Goal: Book appointment/travel/reservation

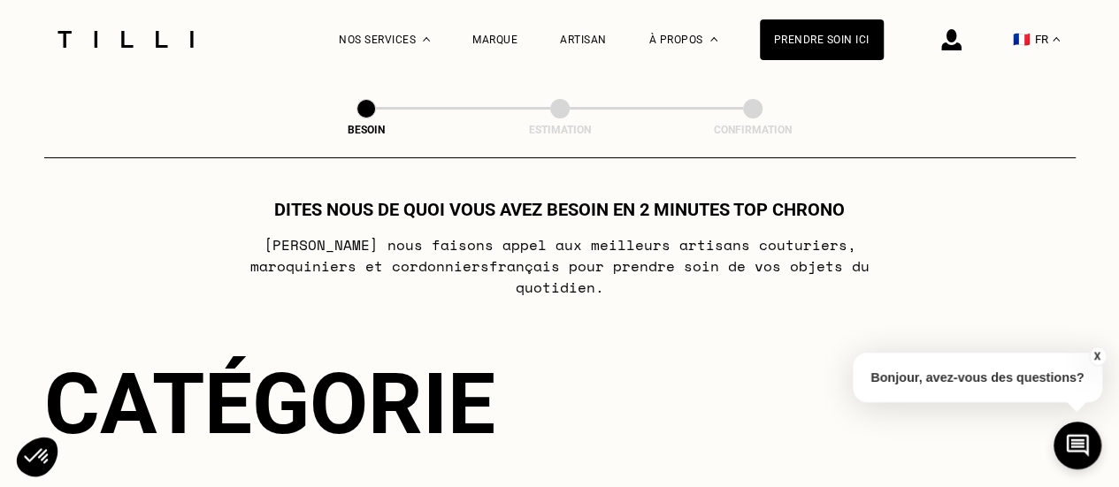
scroll to position [18, 0]
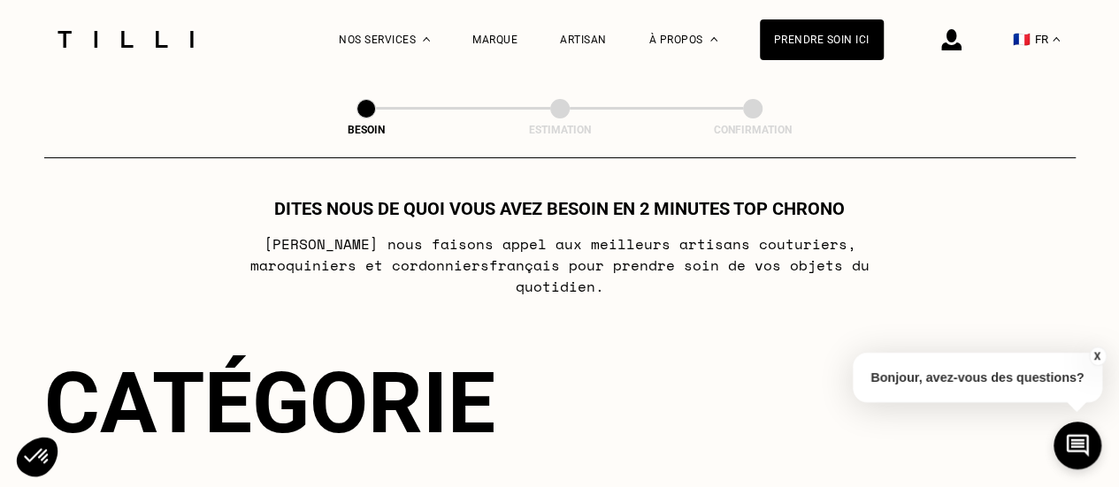
click at [1093, 353] on button "X" at bounding box center [1097, 356] width 18 height 19
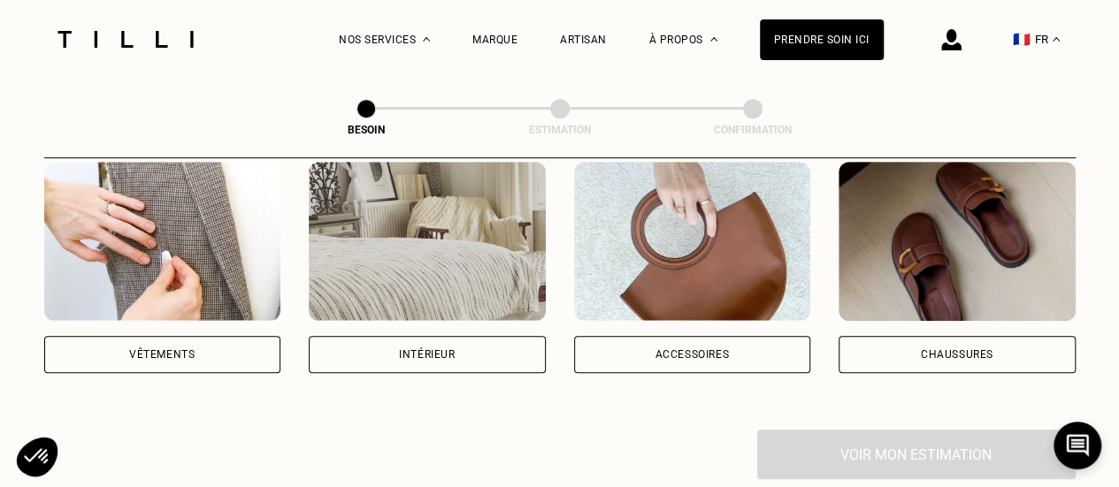
scroll to position [364, 0]
click at [213, 210] on img at bounding box center [162, 242] width 237 height 159
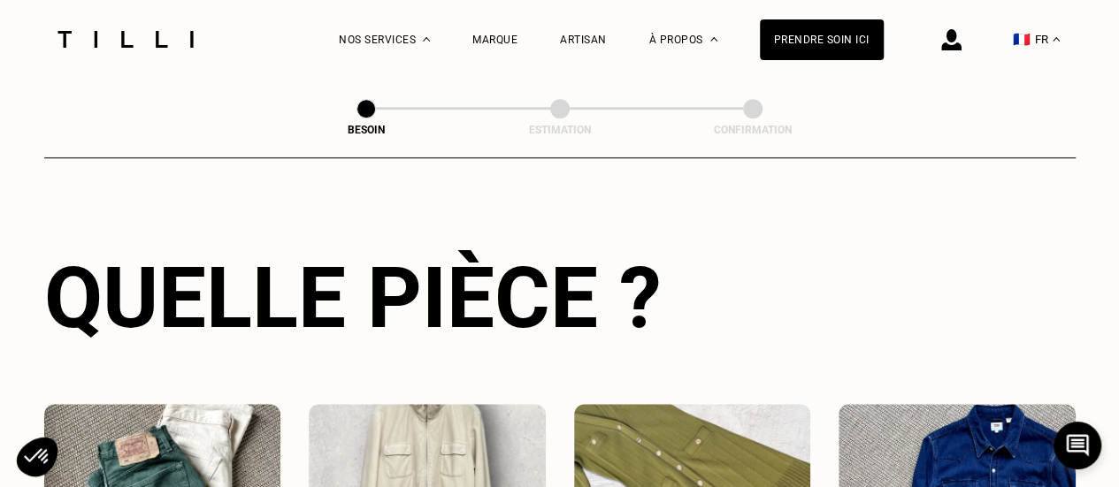
scroll to position [826, 0]
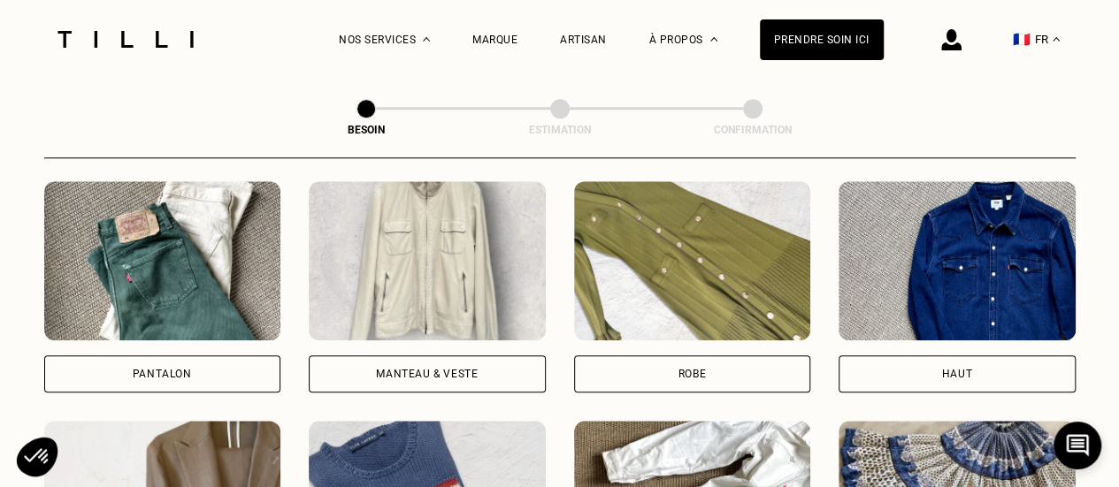
click at [171, 273] on img at bounding box center [162, 260] width 237 height 159
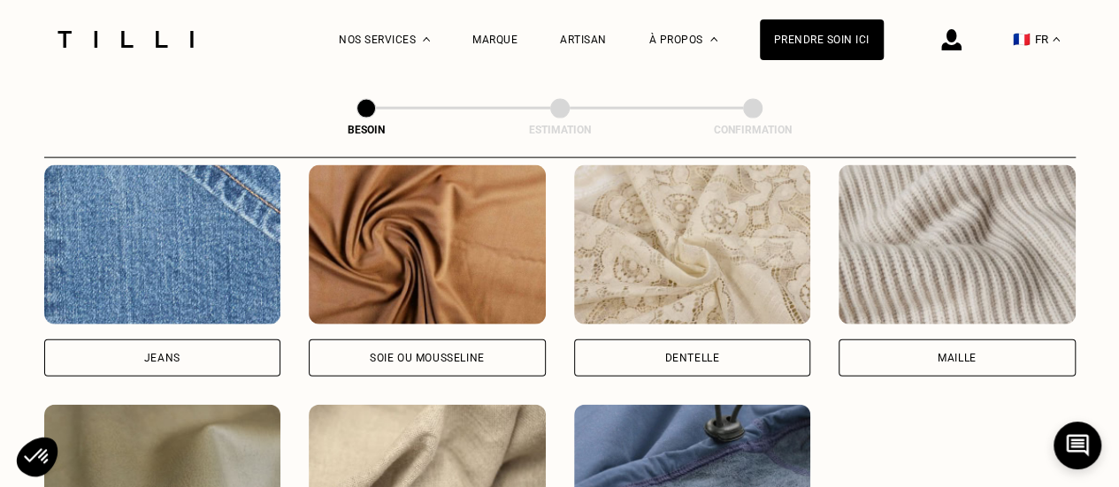
click at [175, 233] on img at bounding box center [162, 244] width 237 height 159
select select "FR"
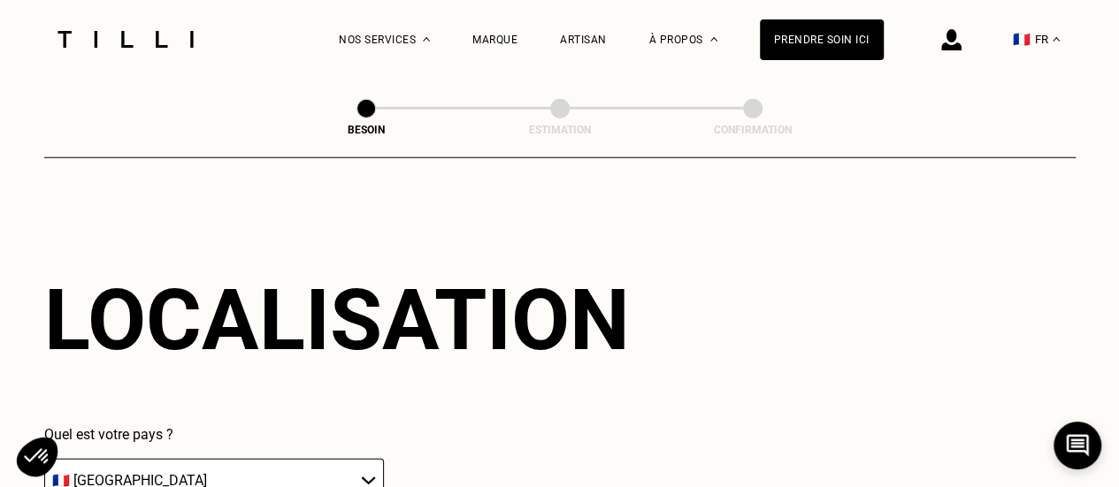
scroll to position [2548, 0]
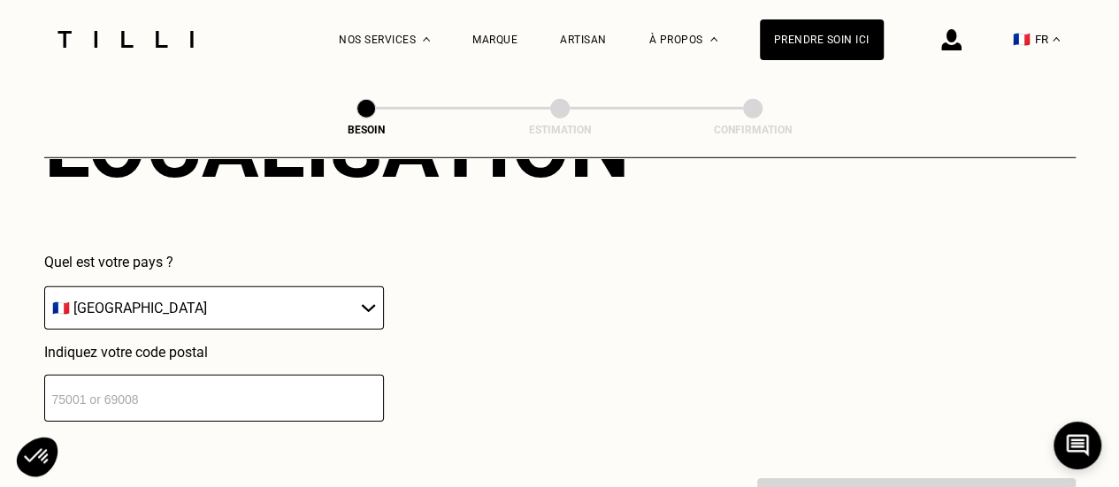
click at [180, 294] on select "🇩🇪 [GEOGRAPHIC_DATA] 🇦🇹 [GEOGRAPHIC_DATA] 🇧🇪 [GEOGRAPHIC_DATA] 🇧🇬 Bulgarie 🇨🇾 C…" at bounding box center [214, 308] width 340 height 43
click at [243, 396] on input "number" at bounding box center [214, 398] width 340 height 47
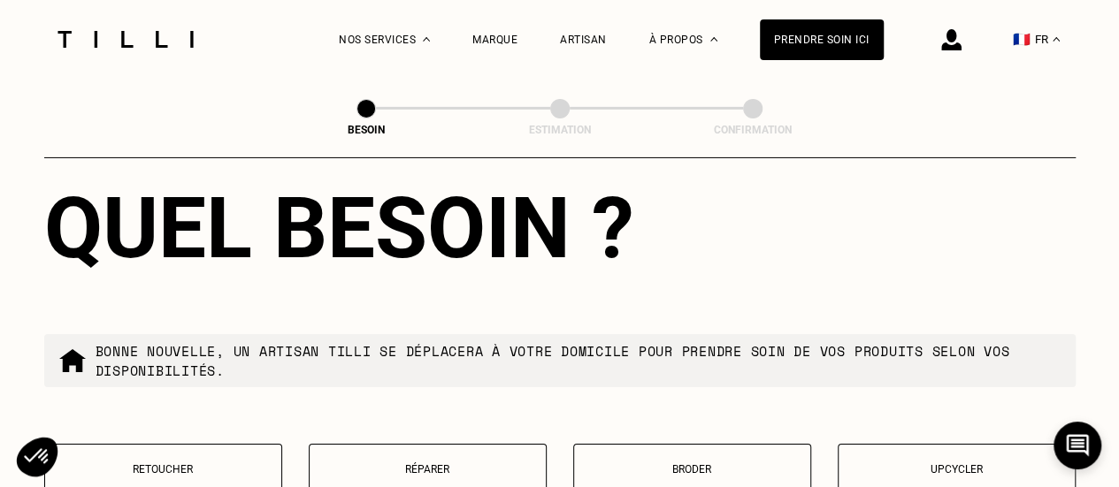
scroll to position [3048, 0]
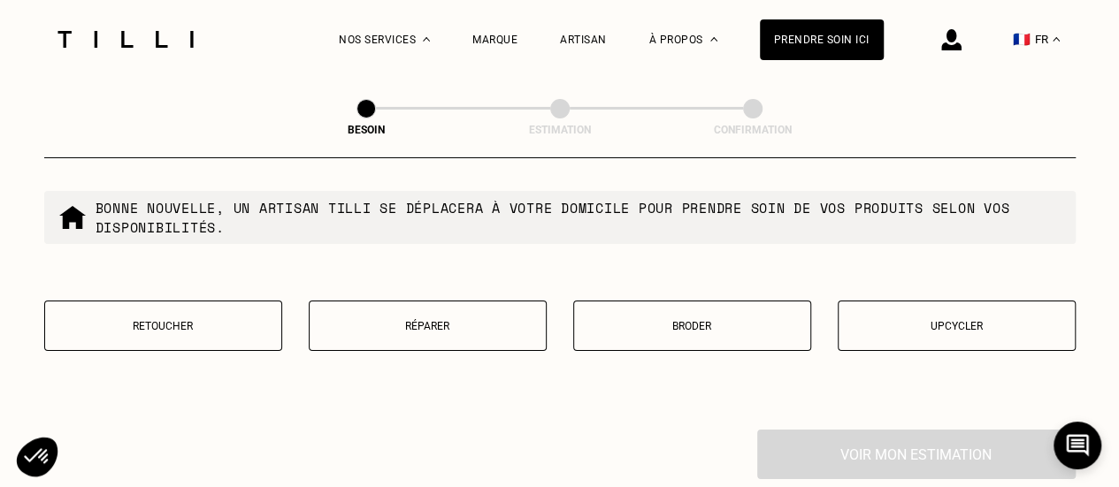
type input "69007"
click at [462, 325] on button "Réparer" at bounding box center [428, 326] width 238 height 50
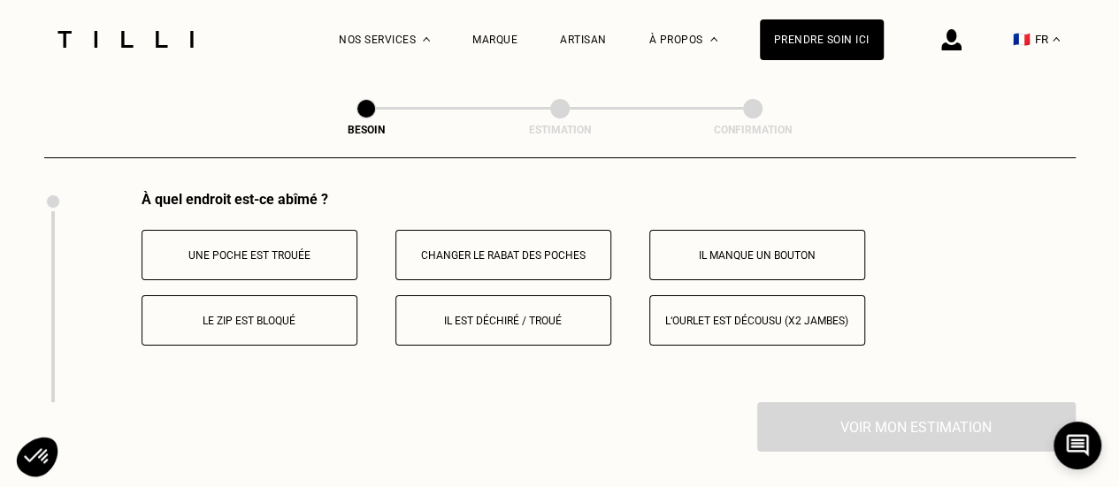
scroll to position [3290, 0]
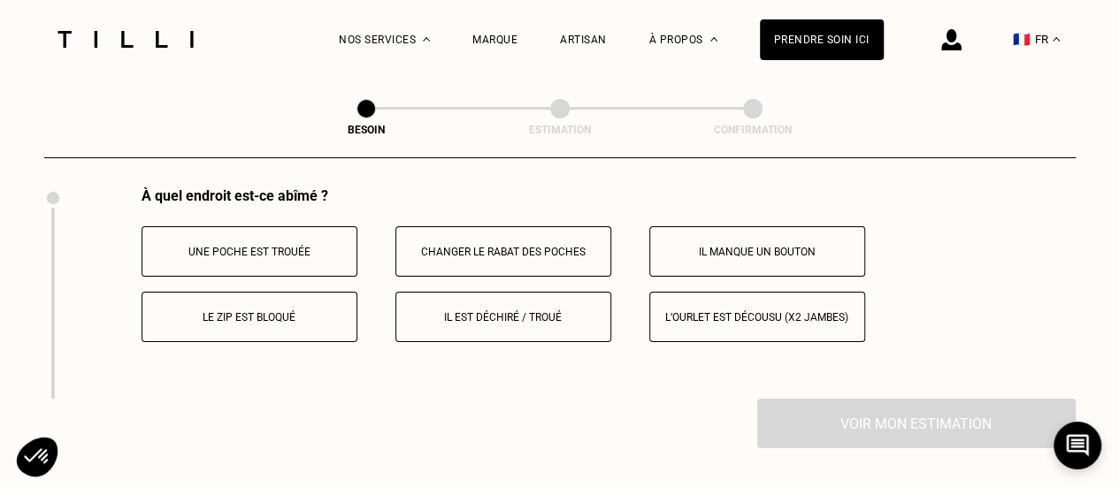
click at [248, 246] on p "Une poche est trouée" at bounding box center [249, 252] width 196 height 12
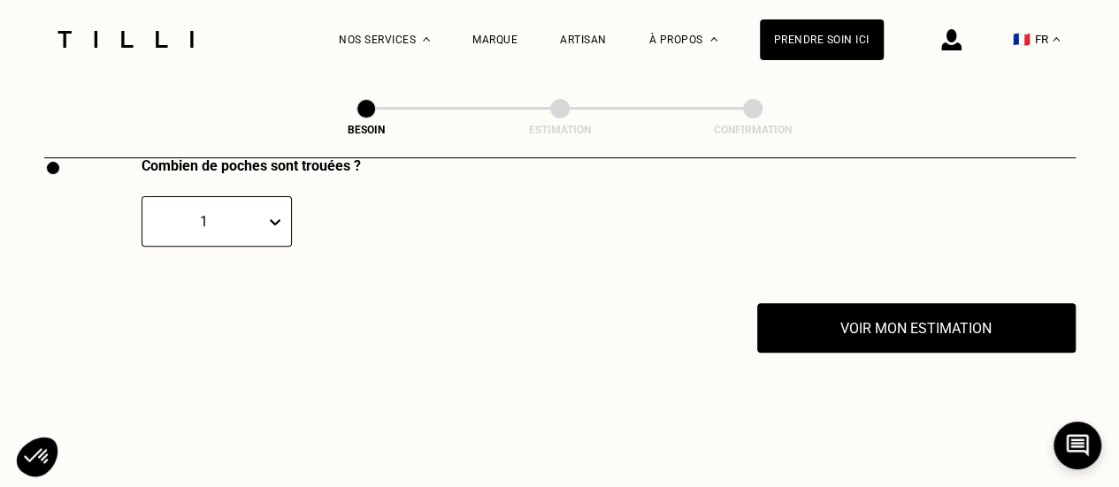
click at [225, 204] on div "1" at bounding box center [217, 221] width 150 height 50
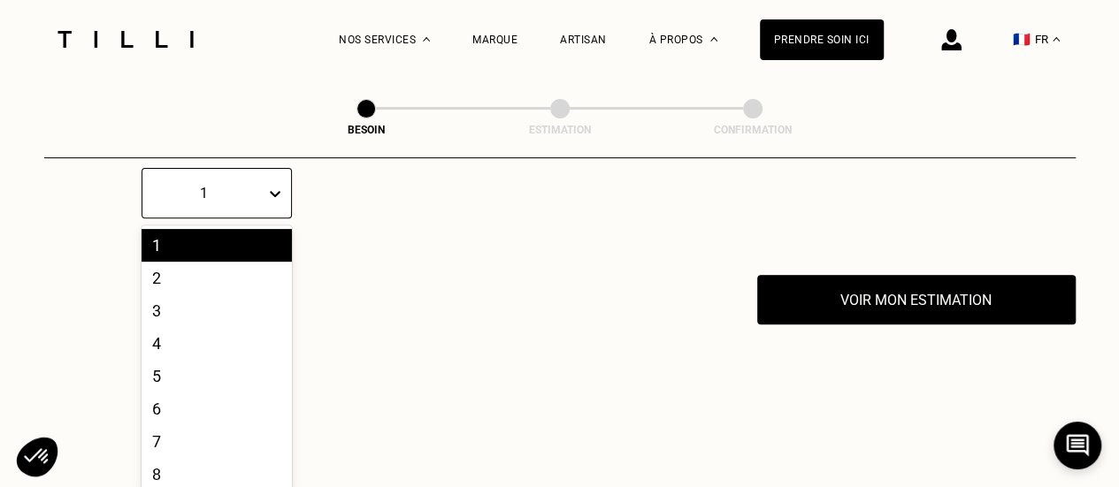
scroll to position [3561, 0]
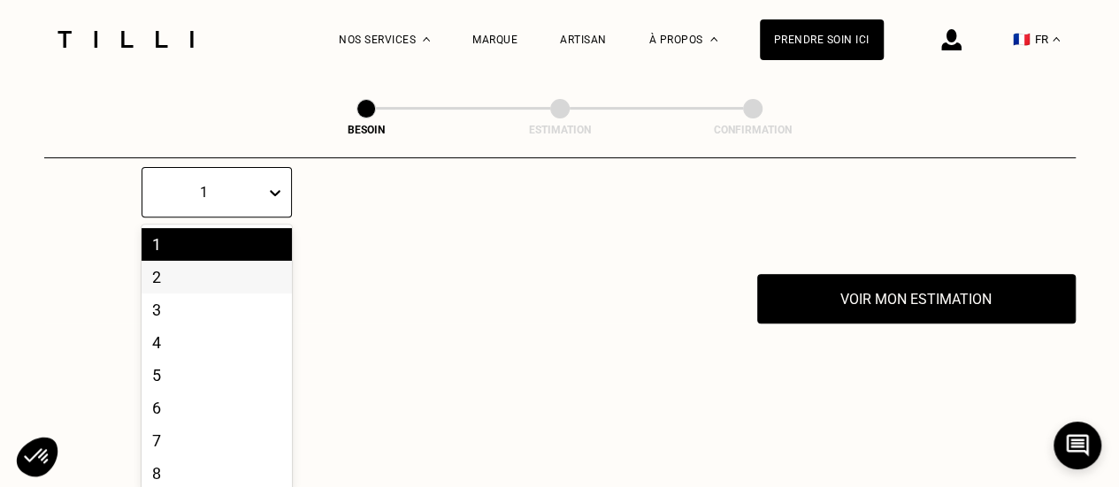
click at [203, 261] on div "2" at bounding box center [217, 277] width 150 height 33
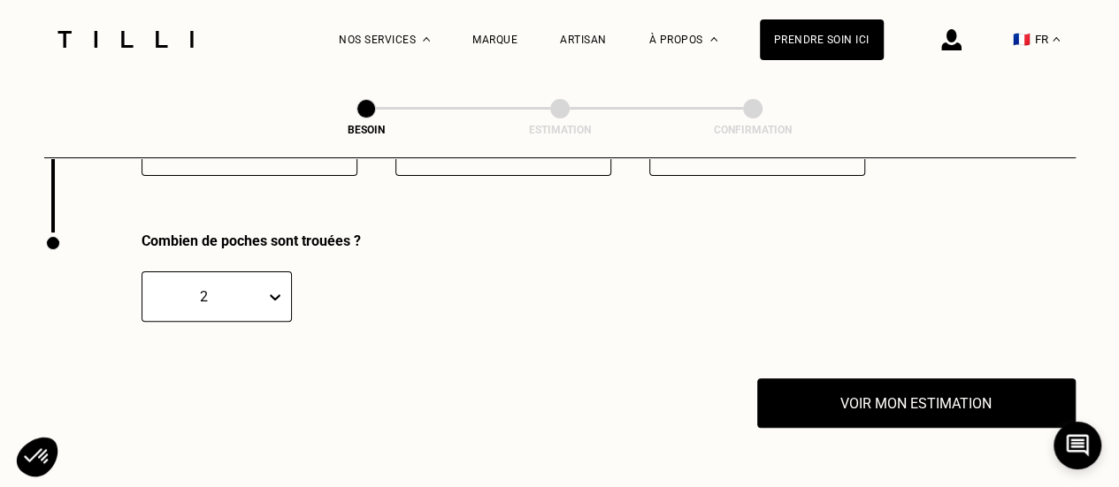
scroll to position [3456, 0]
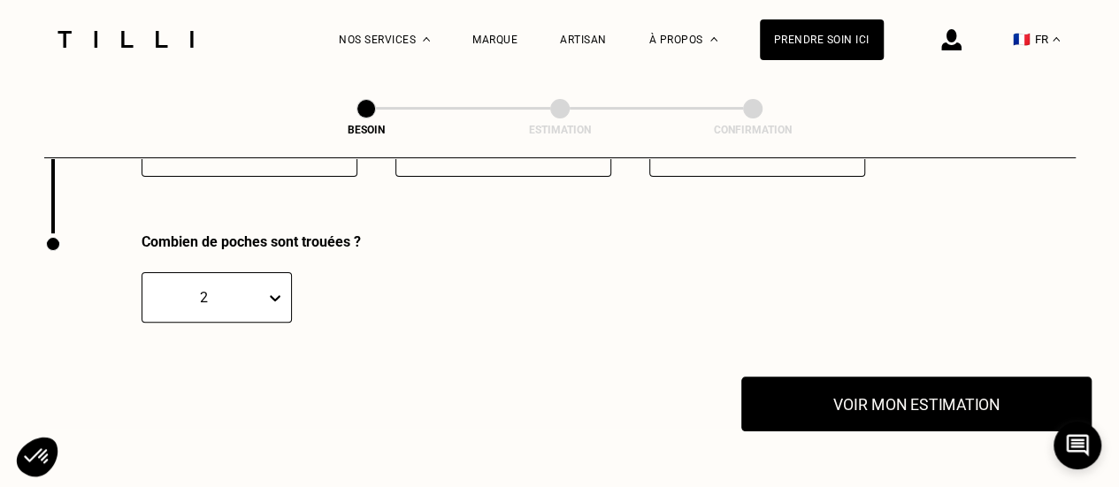
click at [876, 393] on button "Voir mon estimation" at bounding box center [916, 404] width 350 height 55
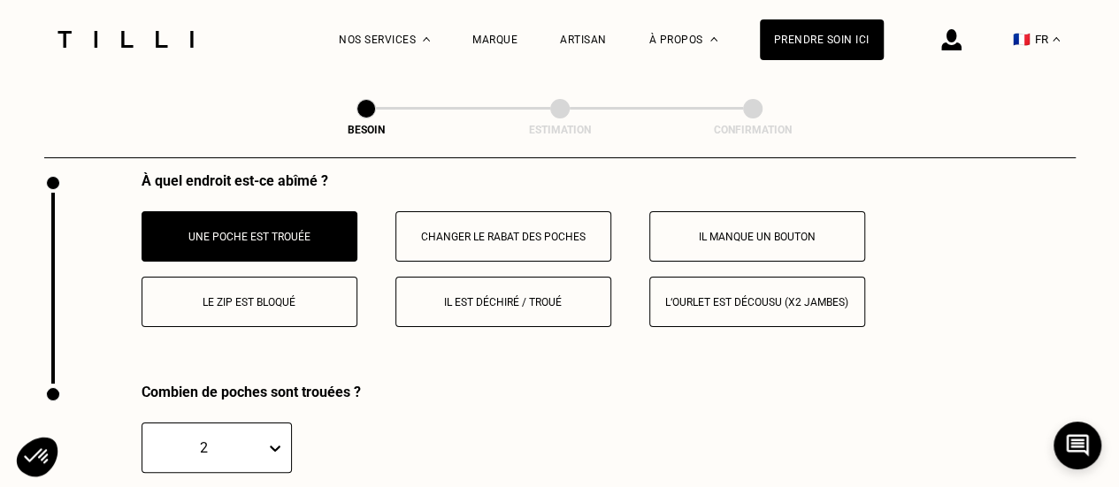
scroll to position [3303, 0]
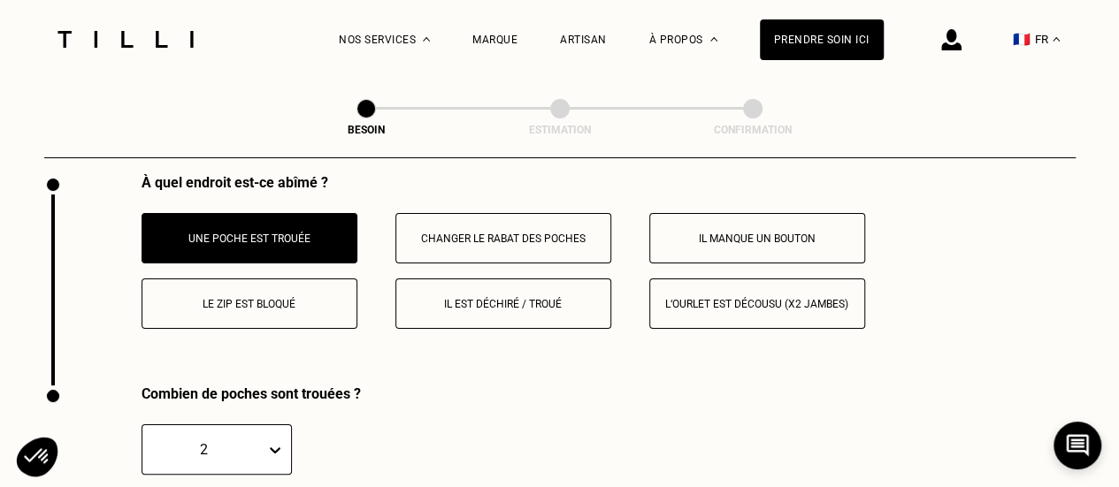
click at [474, 213] on button "Changer le rabat des poches" at bounding box center [503, 238] width 216 height 50
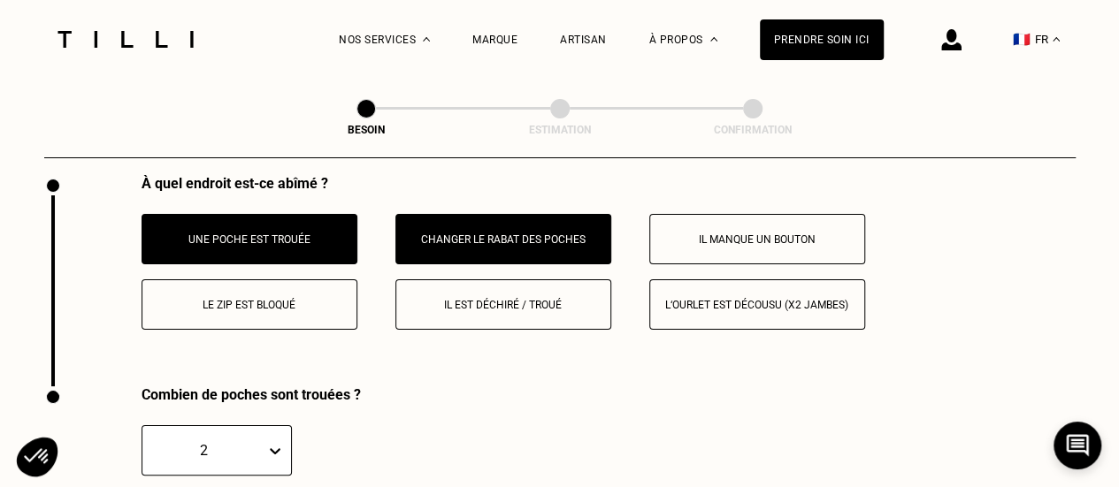
scroll to position [3301, 0]
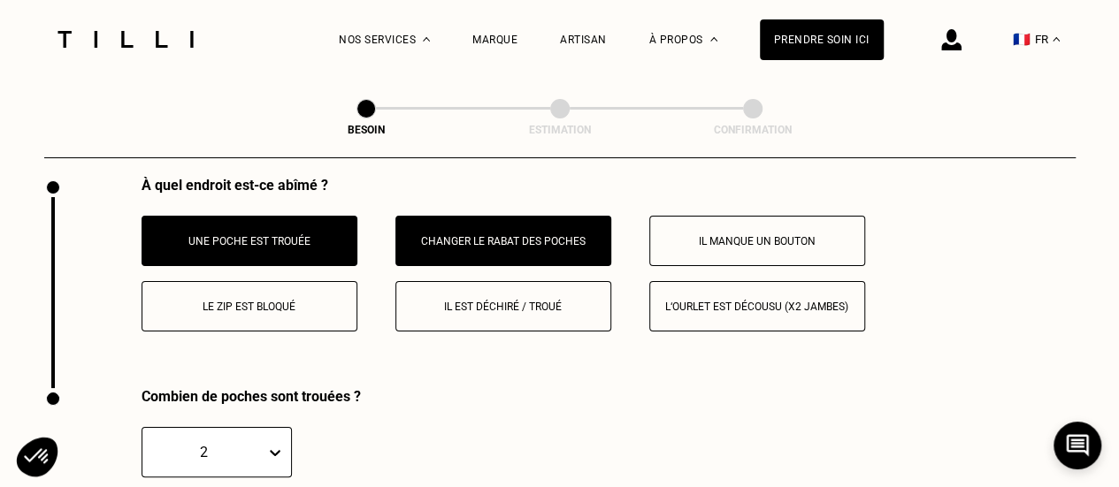
click at [522, 301] on p "Il est déchiré / troué" at bounding box center [503, 307] width 196 height 12
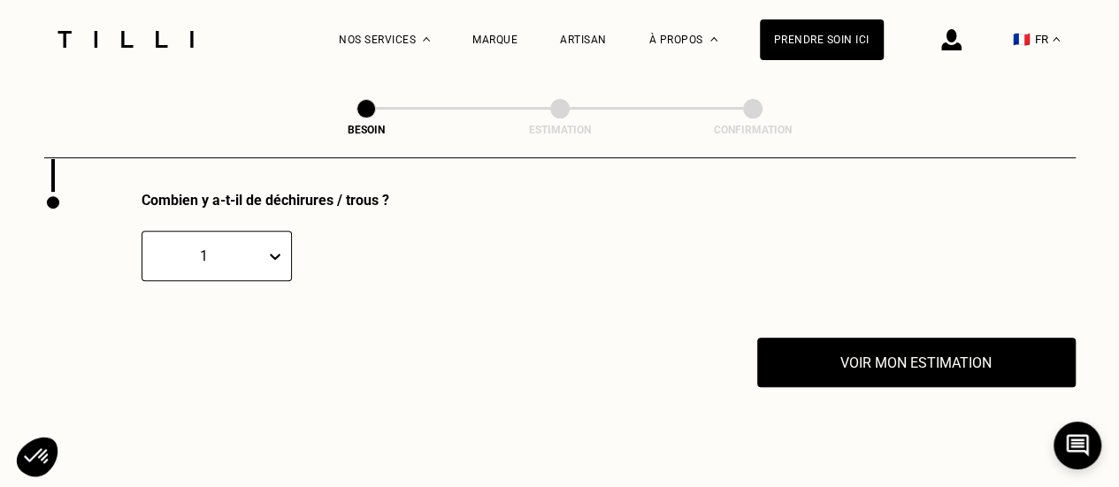
click at [269, 281] on div "1" at bounding box center [217, 256] width 150 height 50
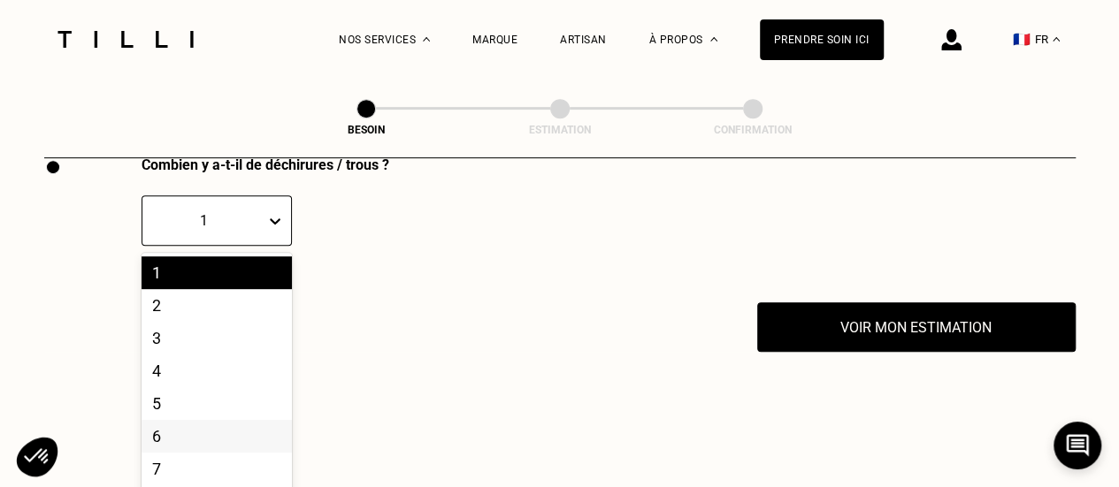
scroll to position [3707, 0]
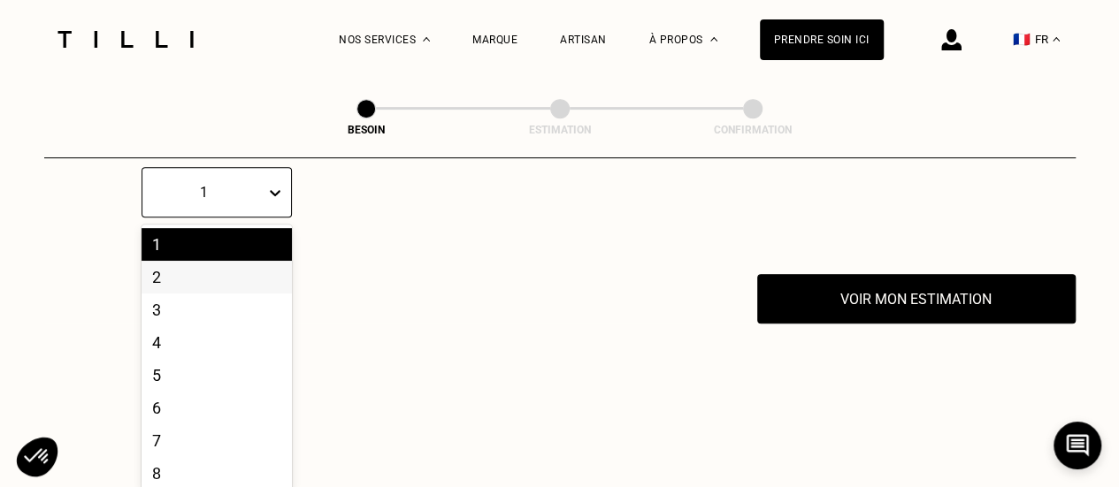
click at [196, 266] on div "2" at bounding box center [217, 277] width 150 height 33
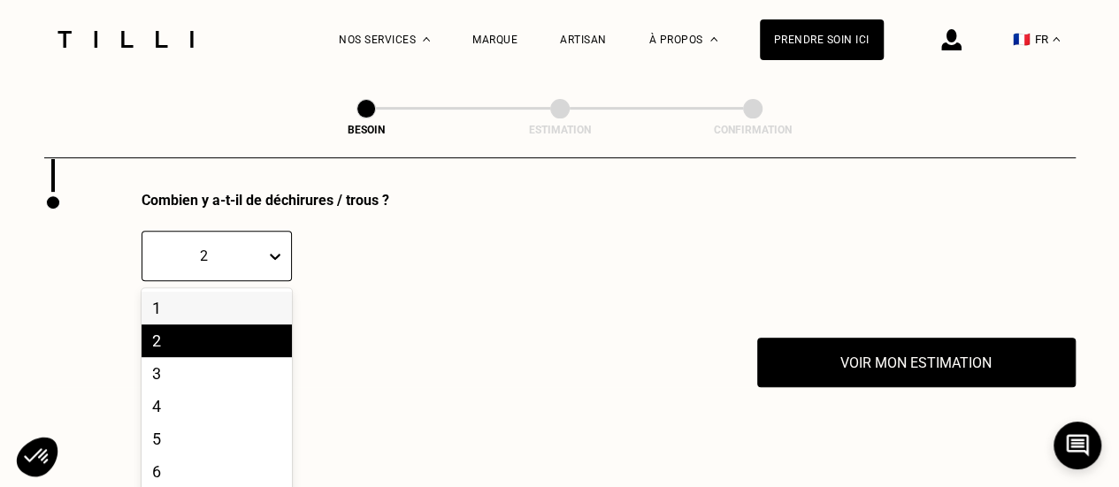
click at [241, 281] on div "option 2, selected. 10 results available. Use Up and Down to choose options, pr…" at bounding box center [217, 256] width 150 height 50
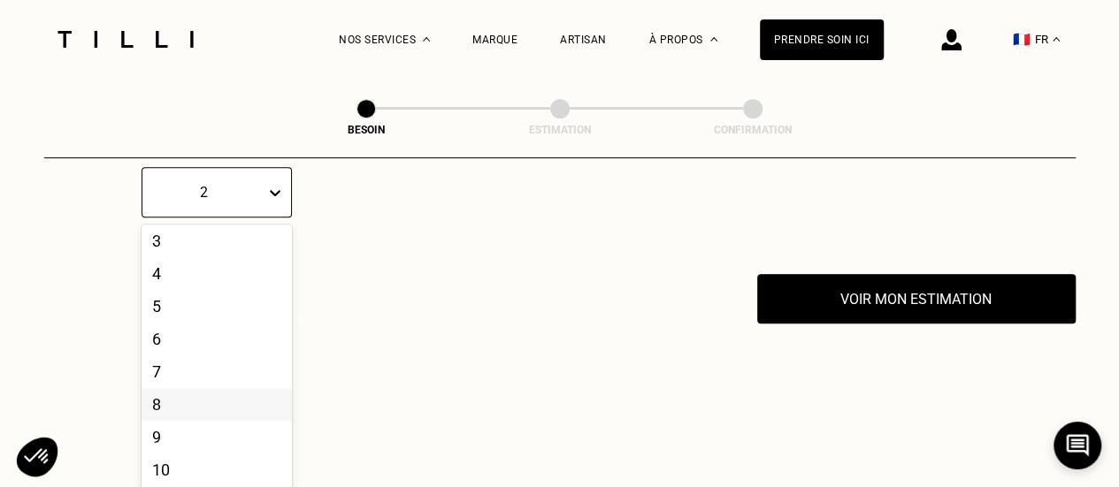
scroll to position [0, 0]
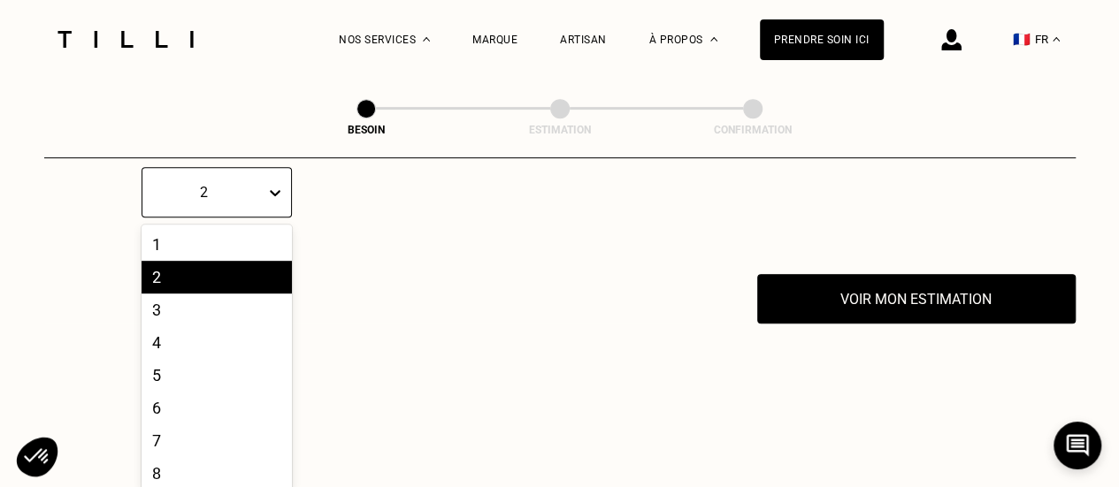
click at [311, 303] on div "Voir mon estimation" at bounding box center [559, 299] width 1031 height 50
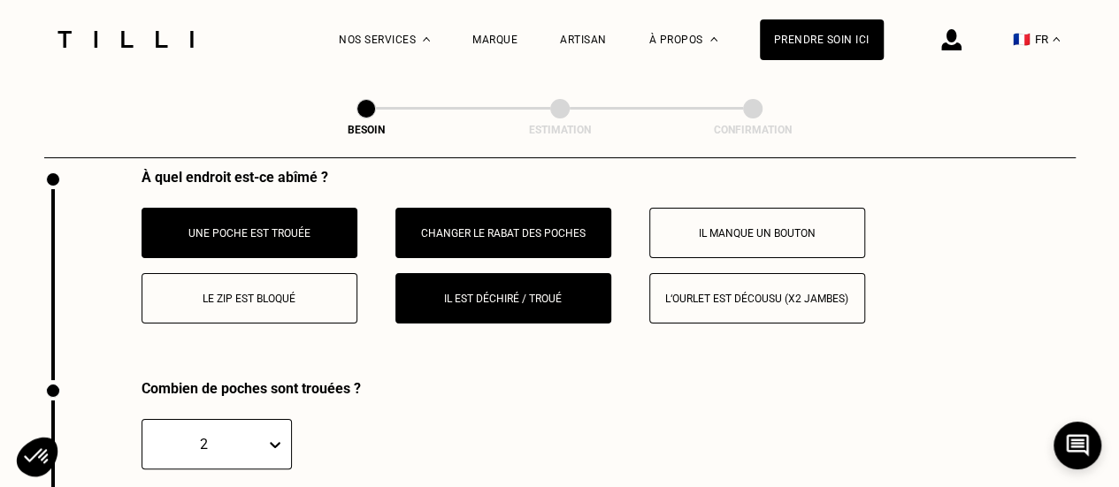
click at [448, 306] on button "Il est déchiré / troué" at bounding box center [503, 298] width 216 height 50
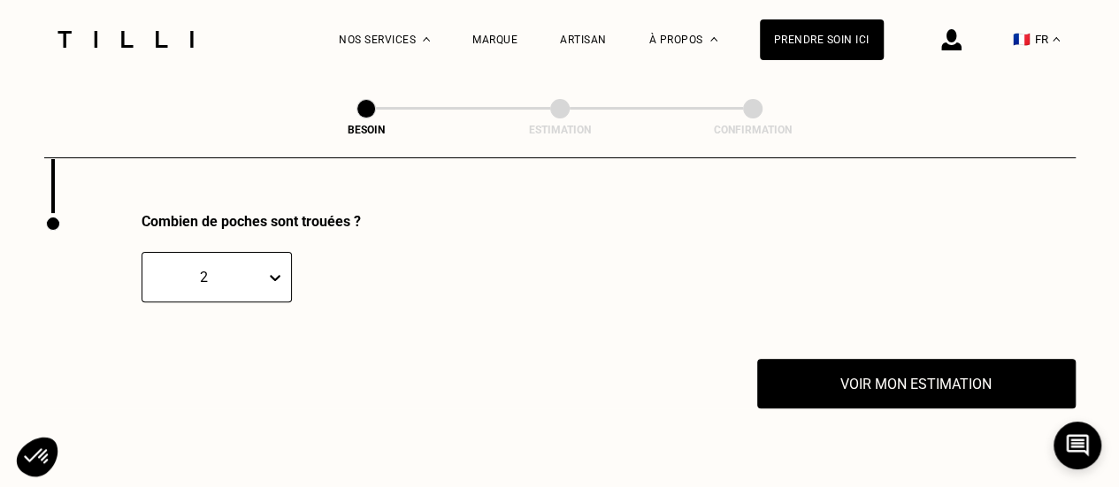
scroll to position [3474, 0]
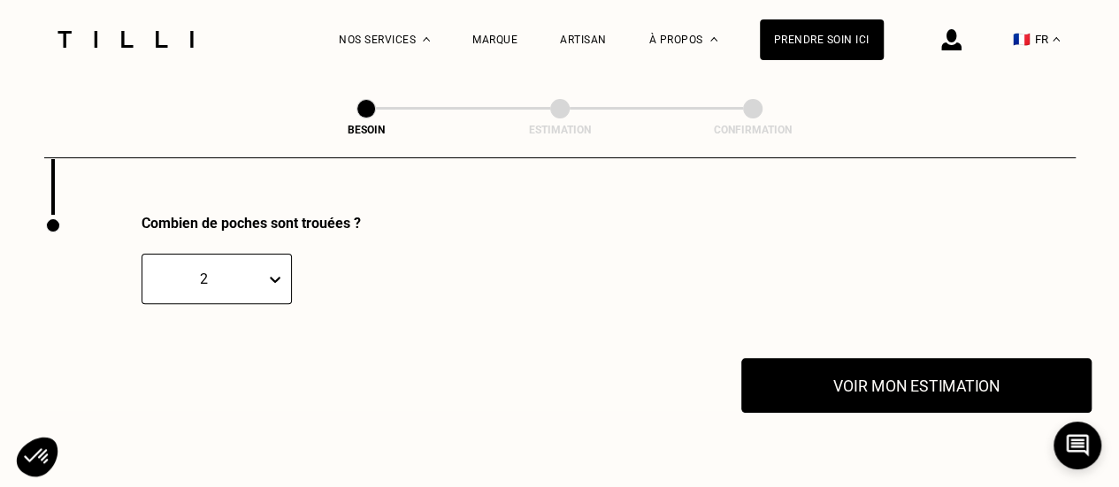
click at [888, 382] on button "Voir mon estimation" at bounding box center [916, 385] width 350 height 55
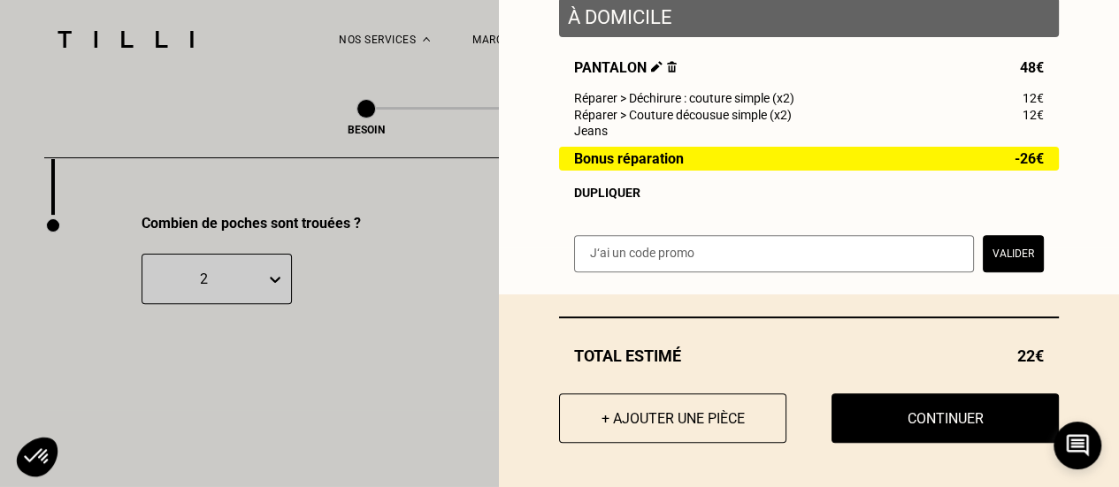
scroll to position [183, 0]
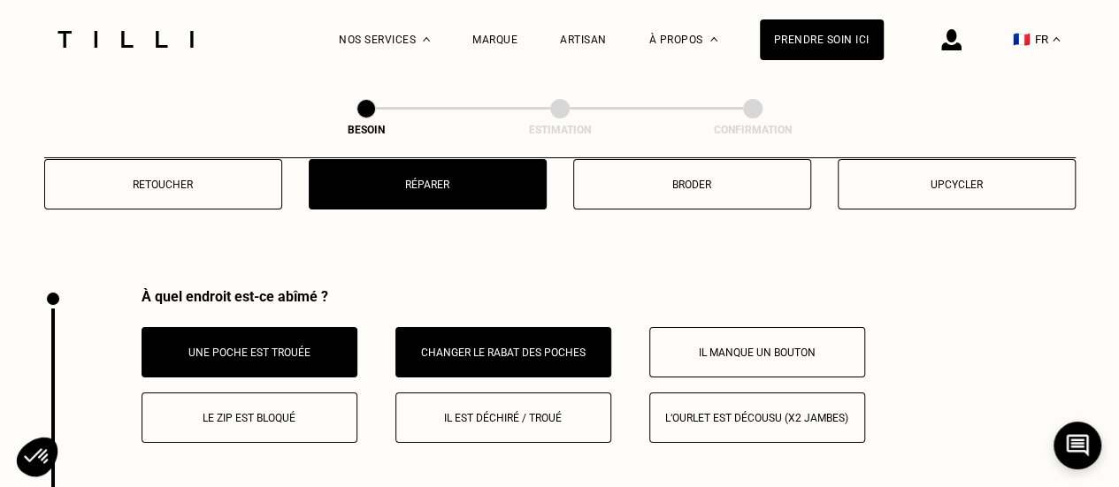
click at [458, 327] on button "Changer le rabat des poches" at bounding box center [503, 352] width 216 height 50
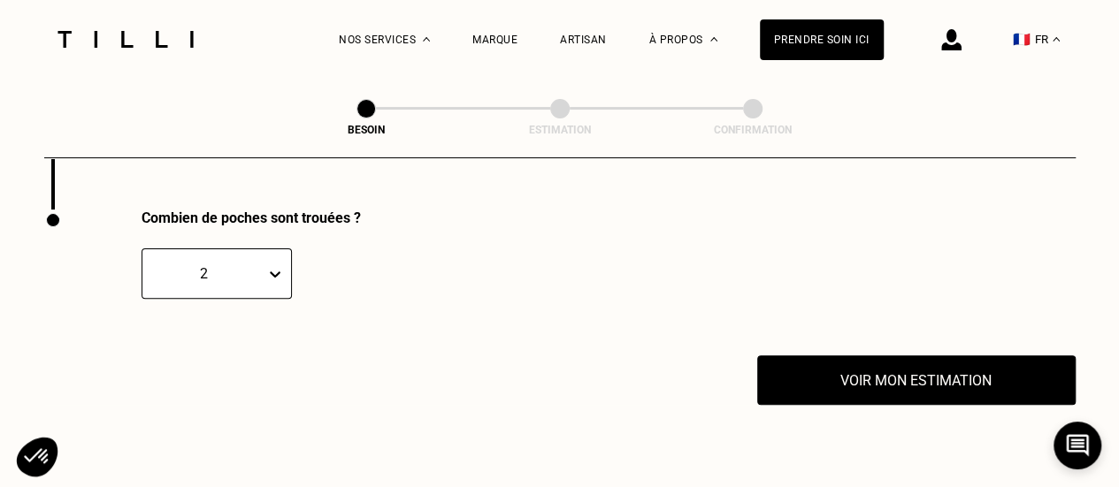
scroll to position [3480, 0]
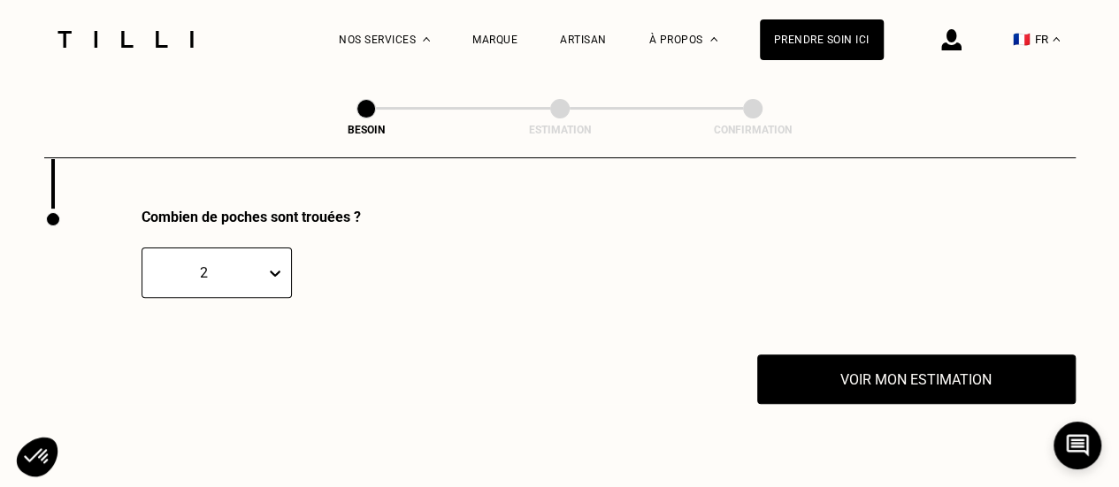
click at [879, 342] on div "Combien de poches sont trouées ? 2" at bounding box center [559, 282] width 1031 height 146
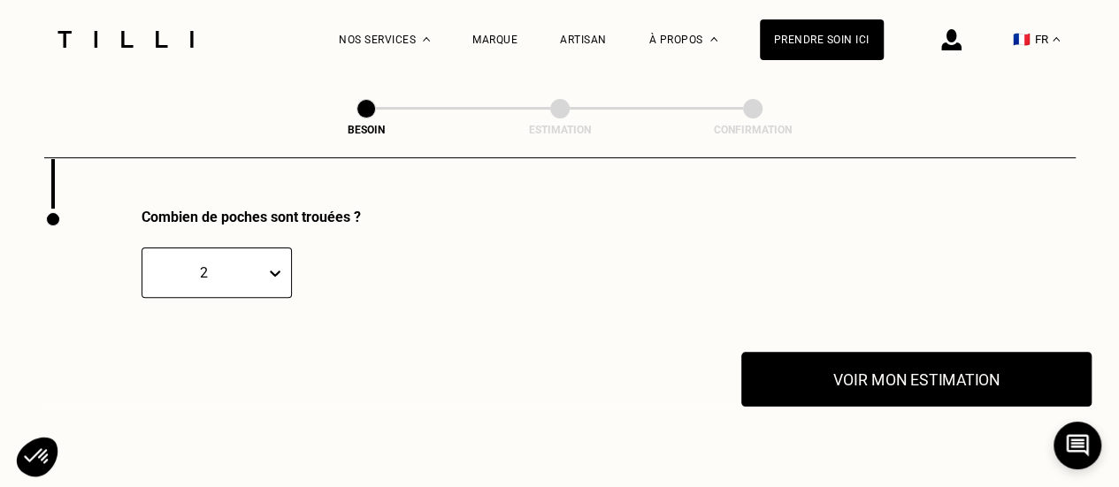
click at [876, 357] on button "Voir mon estimation" at bounding box center [916, 379] width 350 height 55
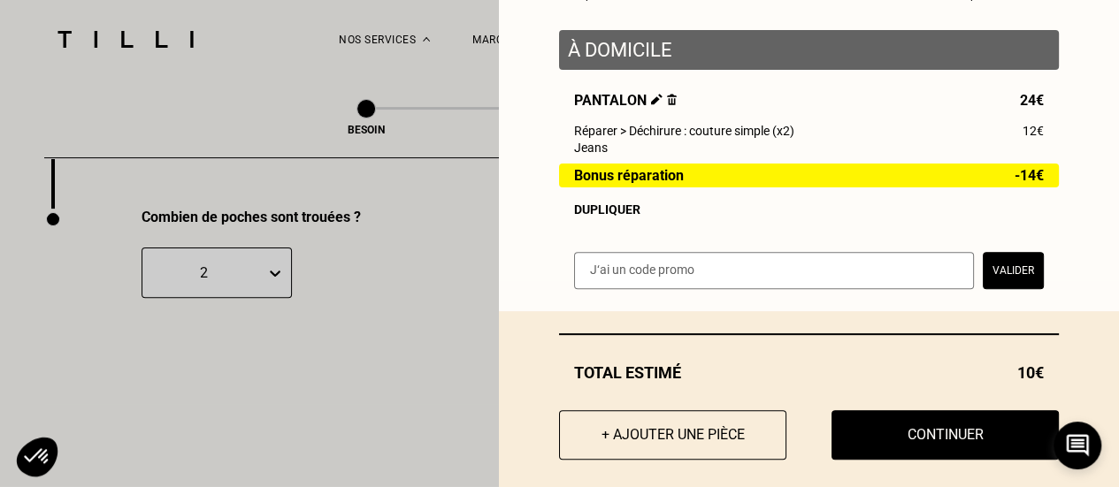
scroll to position [209, 0]
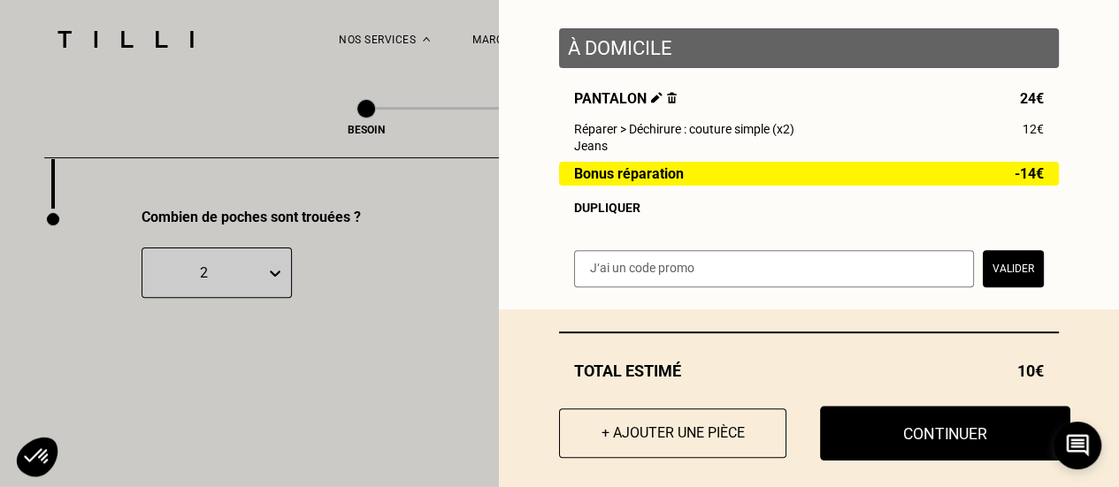
click at [881, 421] on button "Continuer" at bounding box center [945, 433] width 250 height 55
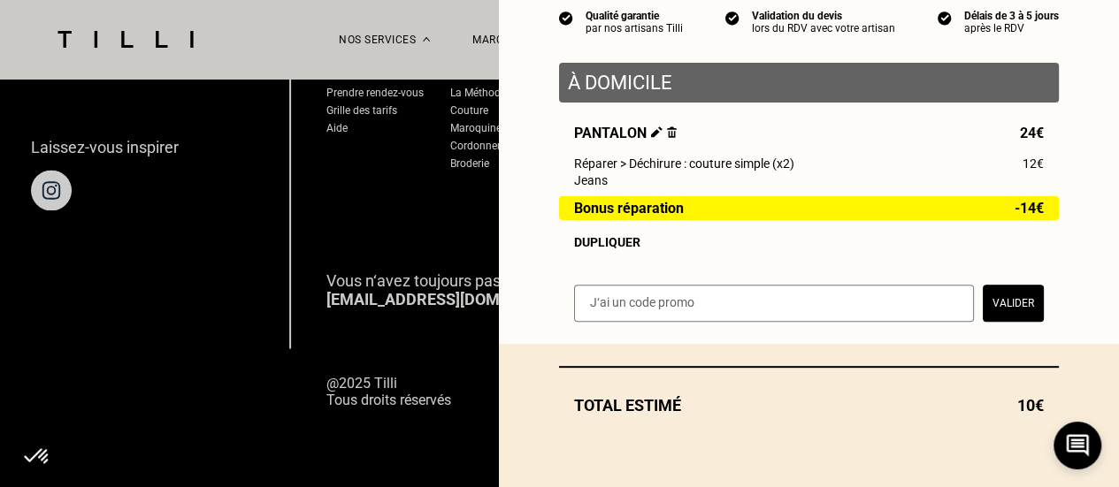
scroll to position [180, 0]
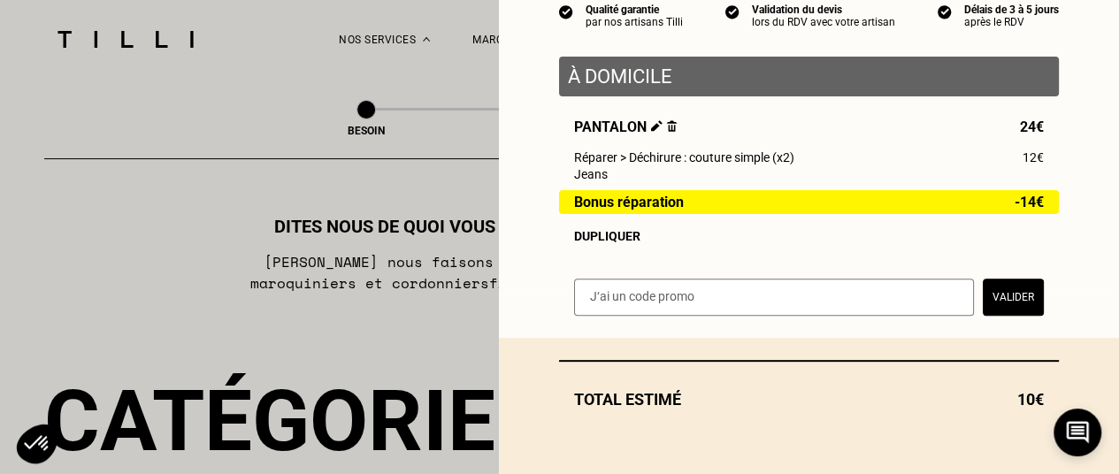
select select "FR"
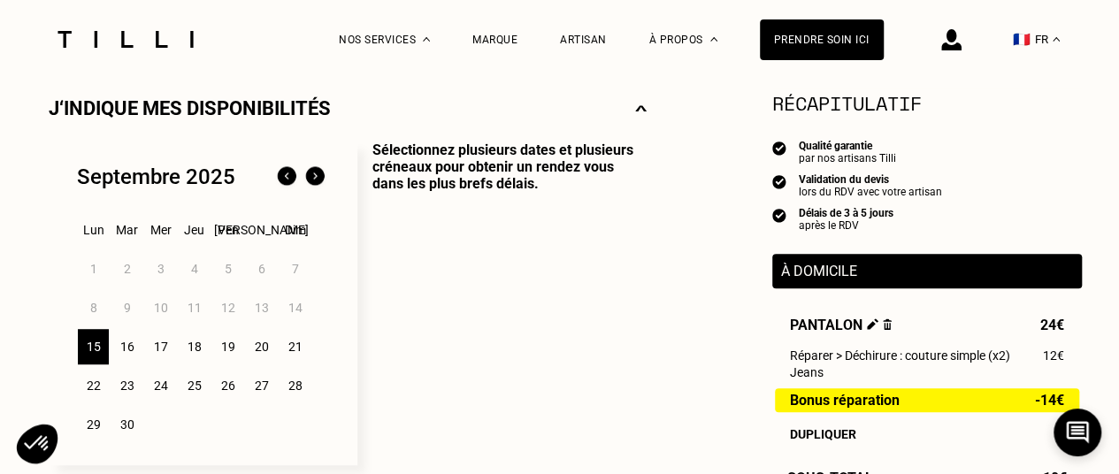
scroll to position [430, 0]
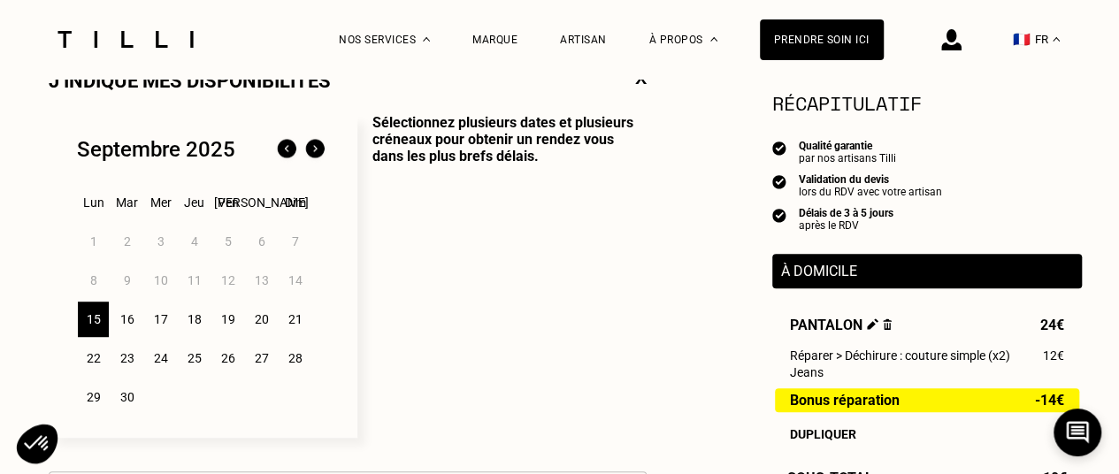
click at [124, 321] on div "16" at bounding box center [126, 319] width 31 height 35
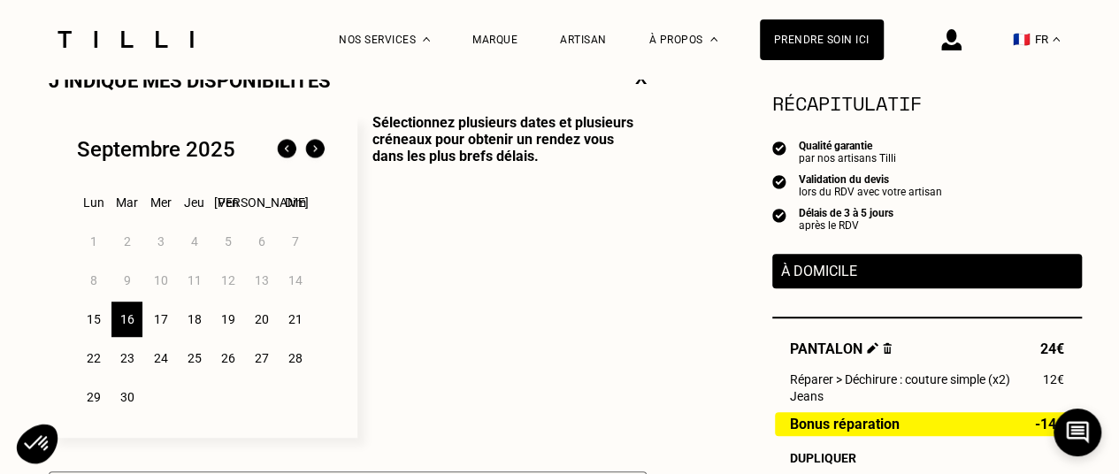
click at [87, 318] on div "15" at bounding box center [93, 319] width 31 height 35
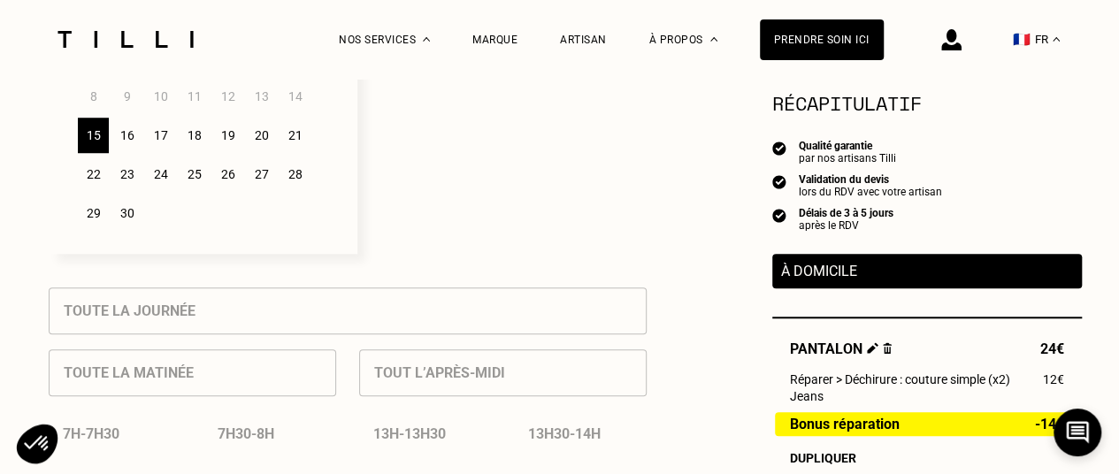
scroll to position [611, 0]
click at [140, 199] on div "1 2 3 4 5 6 7 8 9 10 11 12 13 14 15 16 17 18 19 20 21 22 23 24 25 26 27 28 29 30" at bounding box center [203, 138] width 252 height 195
click at [146, 188] on div "24" at bounding box center [160, 176] width 31 height 35
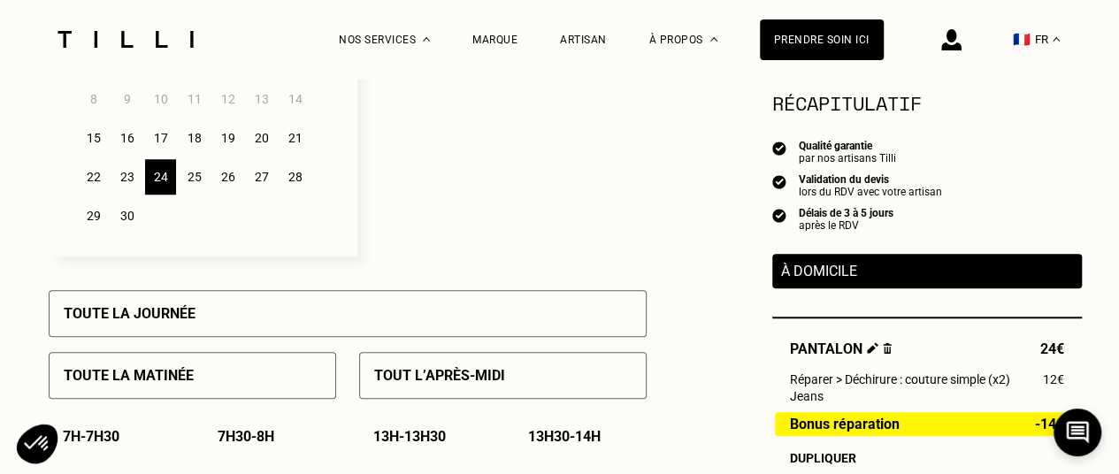
scroll to position [583, 0]
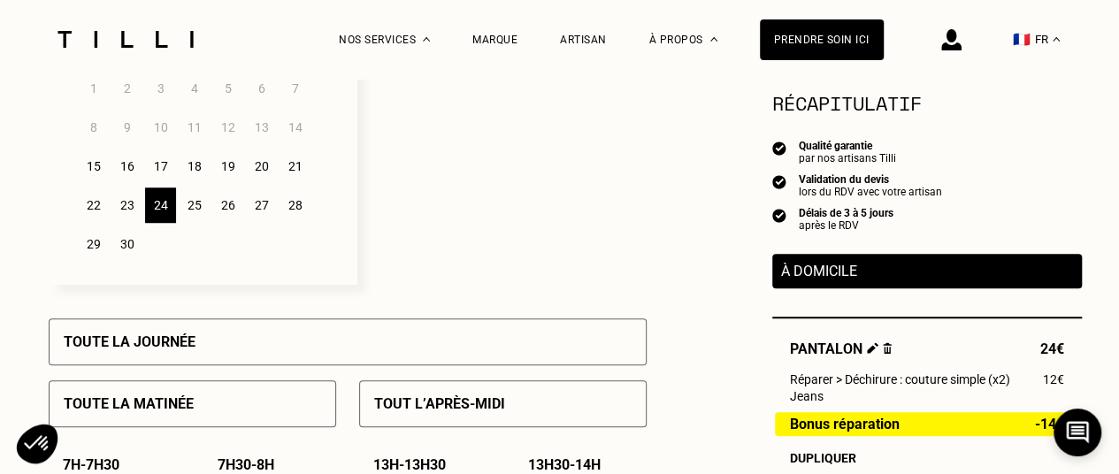
click at [138, 172] on div "16" at bounding box center [126, 166] width 31 height 35
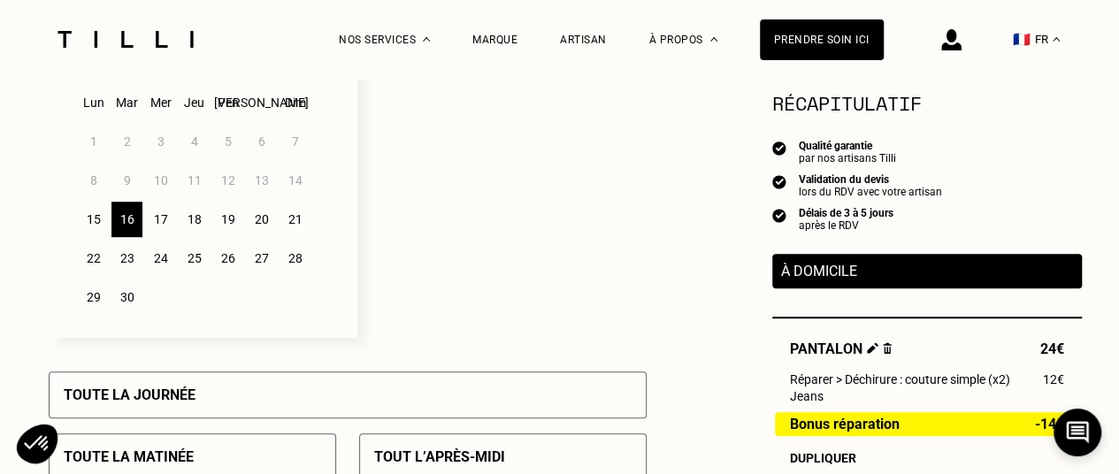
scroll to position [610, 0]
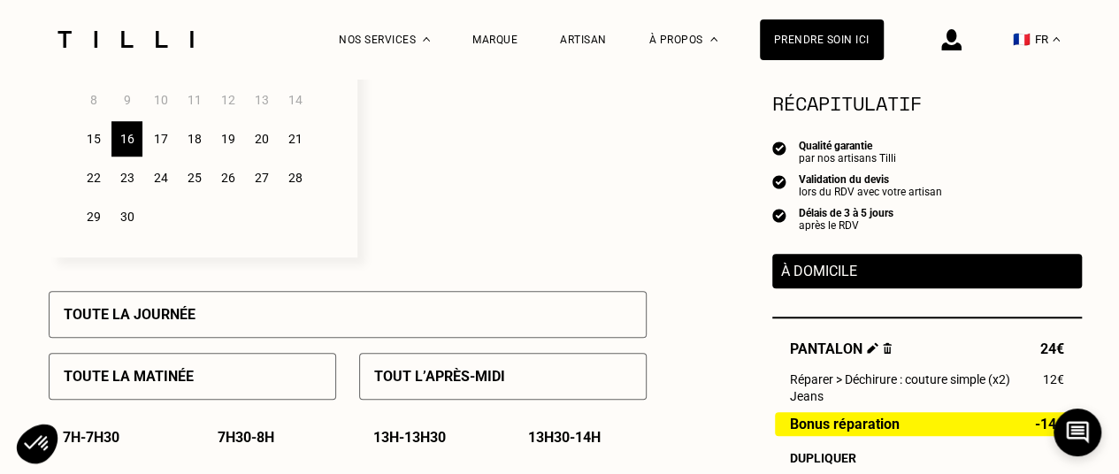
click at [174, 323] on p "Toute la journée" at bounding box center [130, 314] width 132 height 17
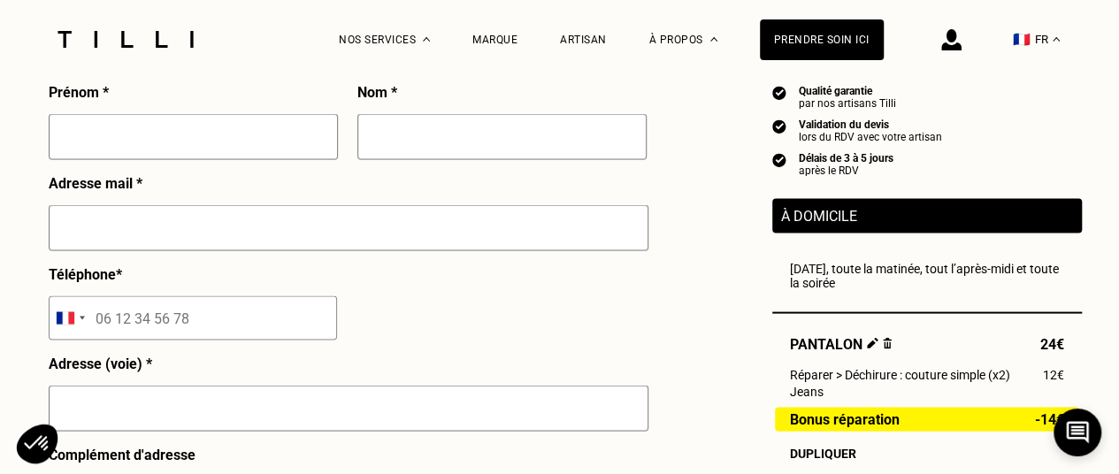
scroll to position [1578, 0]
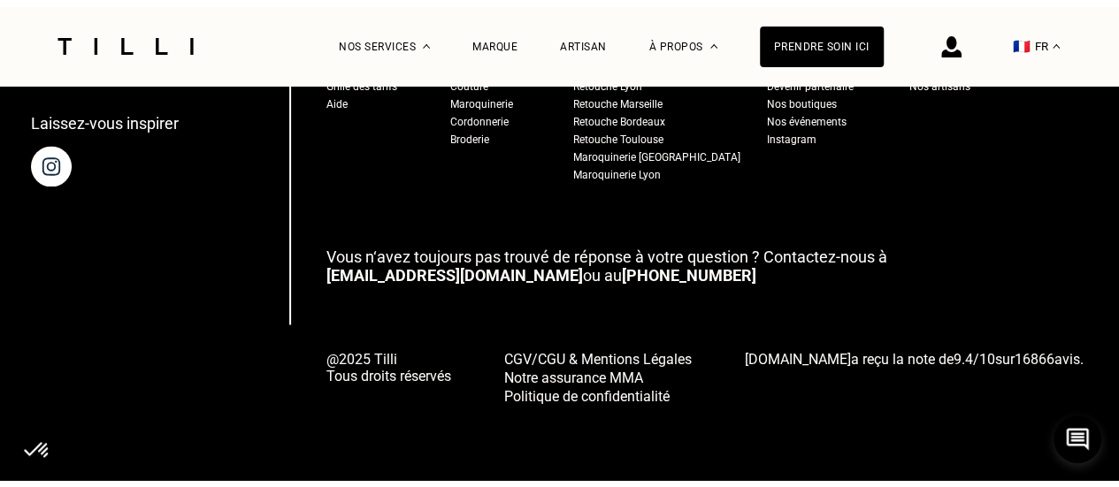
scroll to position [1305, 0]
